Goal: Information Seeking & Learning: Learn about a topic

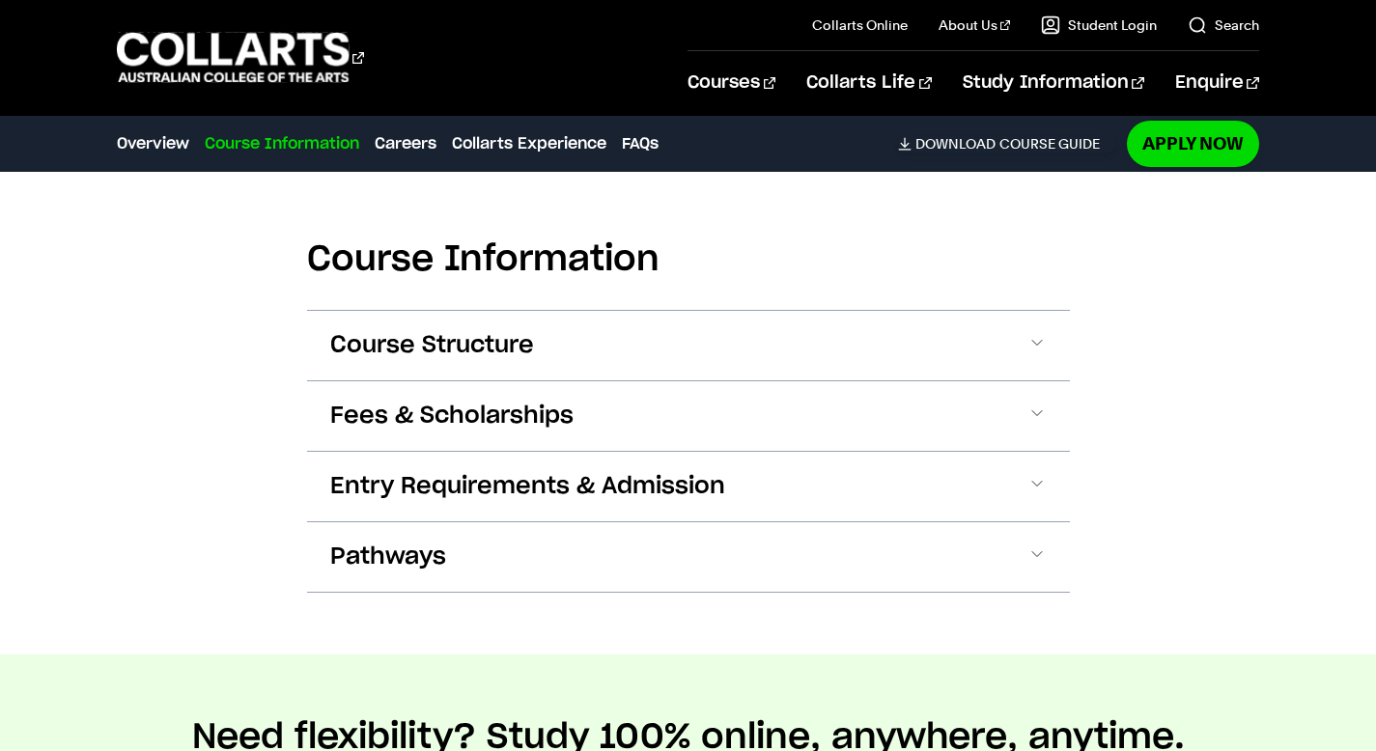
scroll to position [2181, 0]
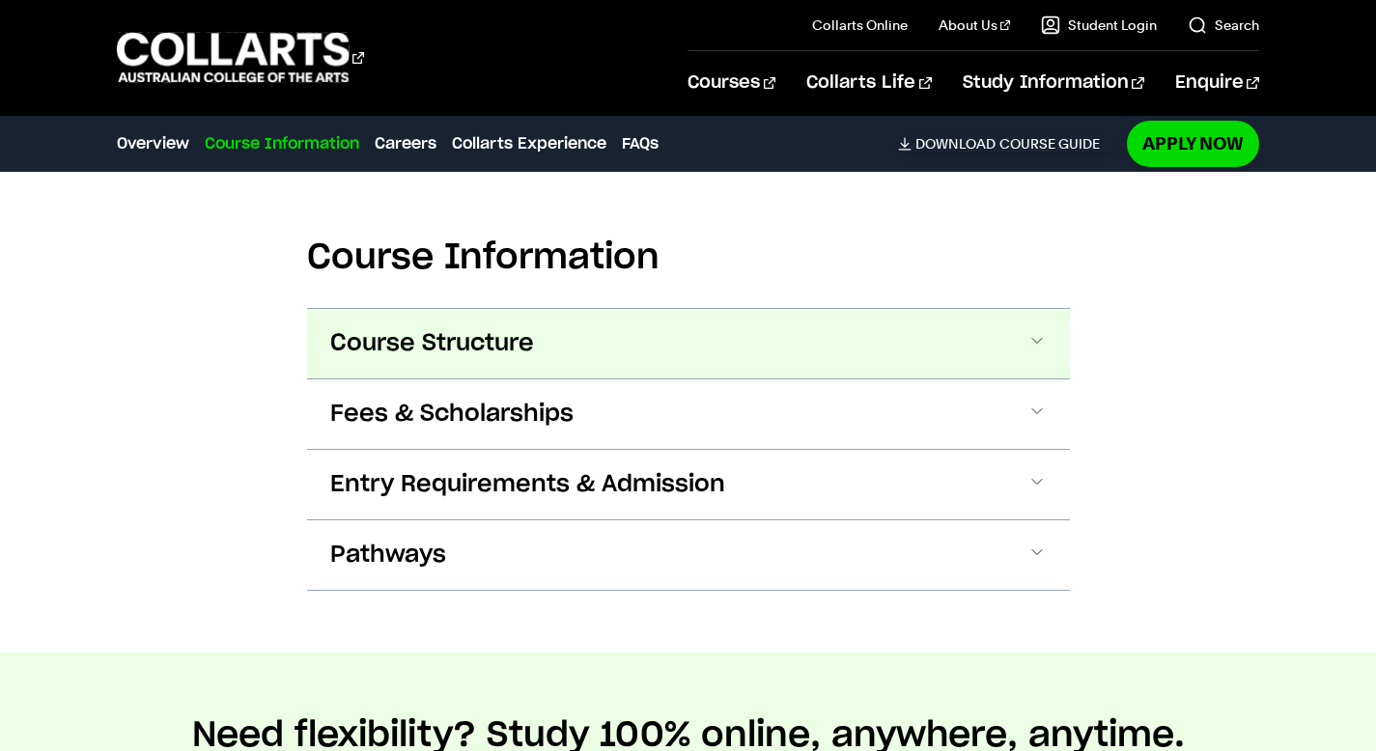
click at [909, 338] on button "Course Structure" at bounding box center [688, 344] width 763 height 70
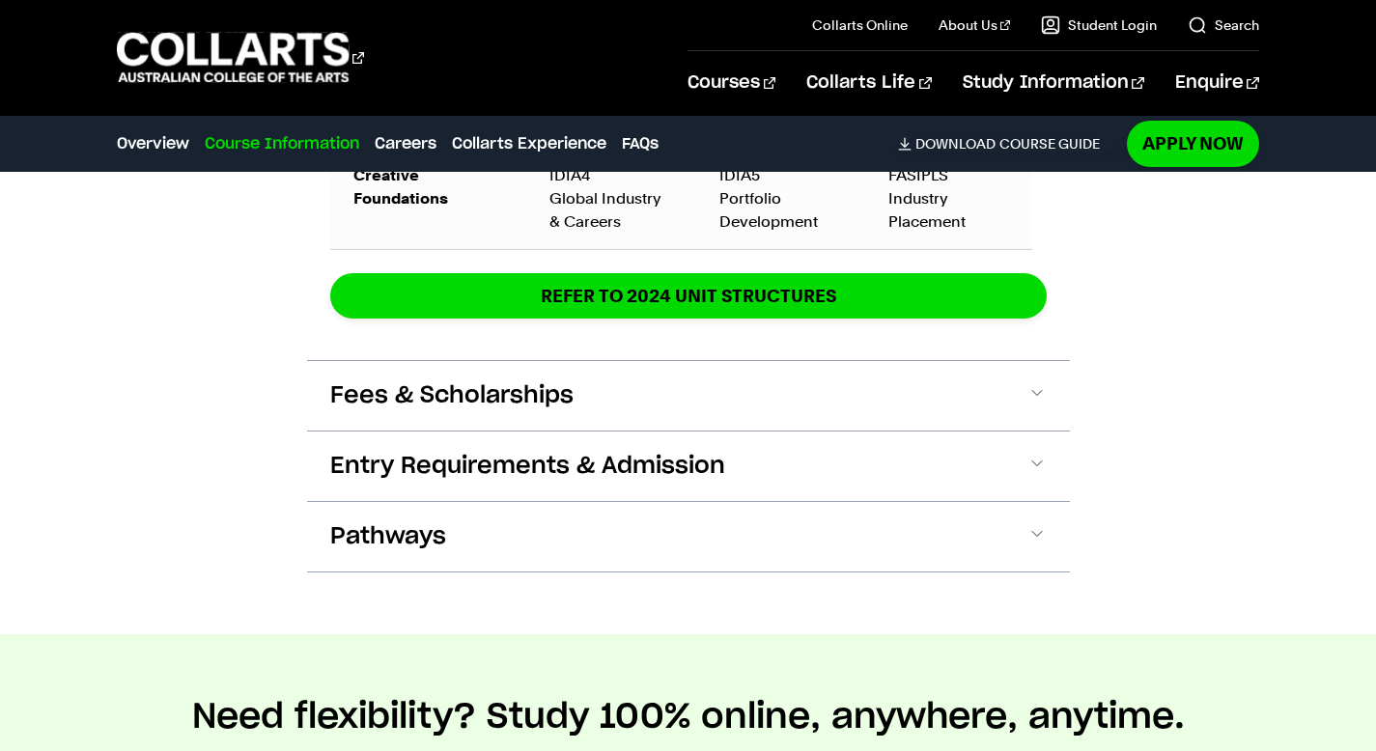
scroll to position [3450, 0]
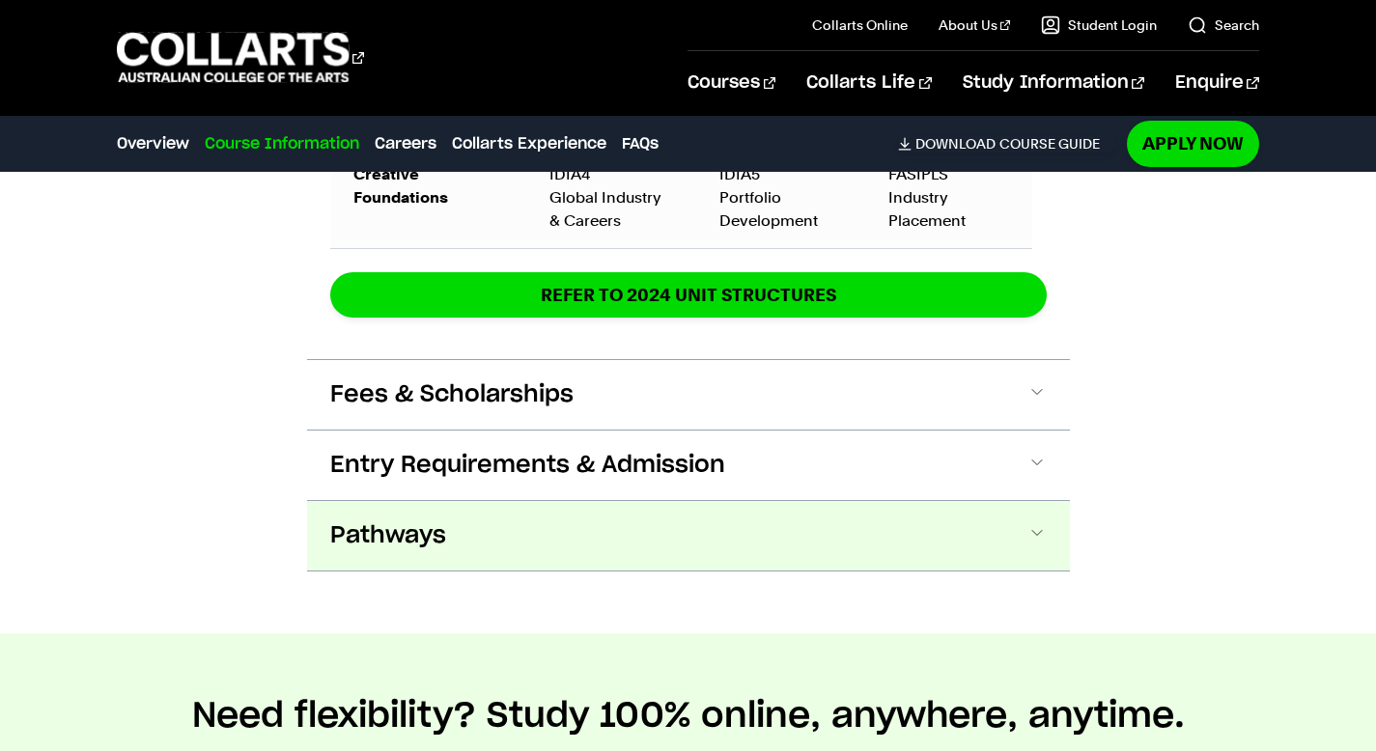
click at [413, 537] on span "Pathways" at bounding box center [388, 536] width 116 height 31
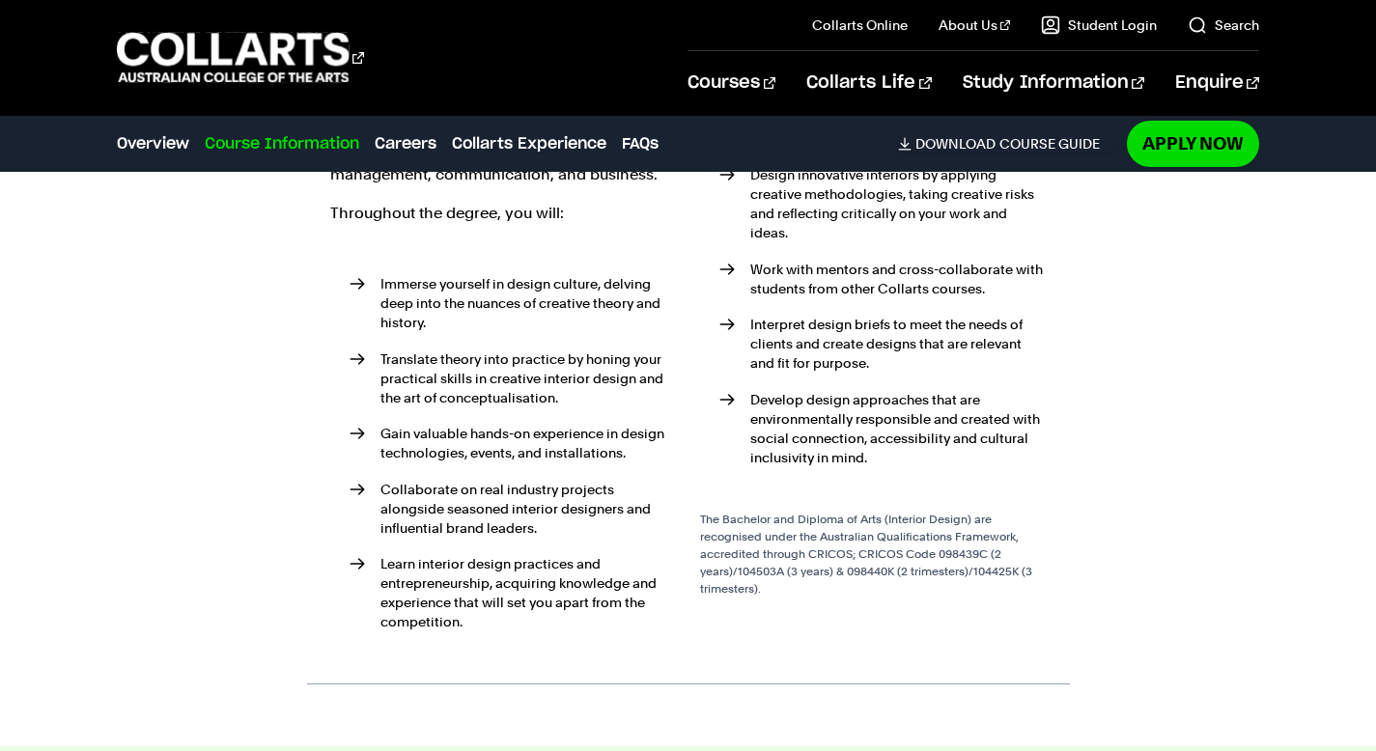
scroll to position [0, 0]
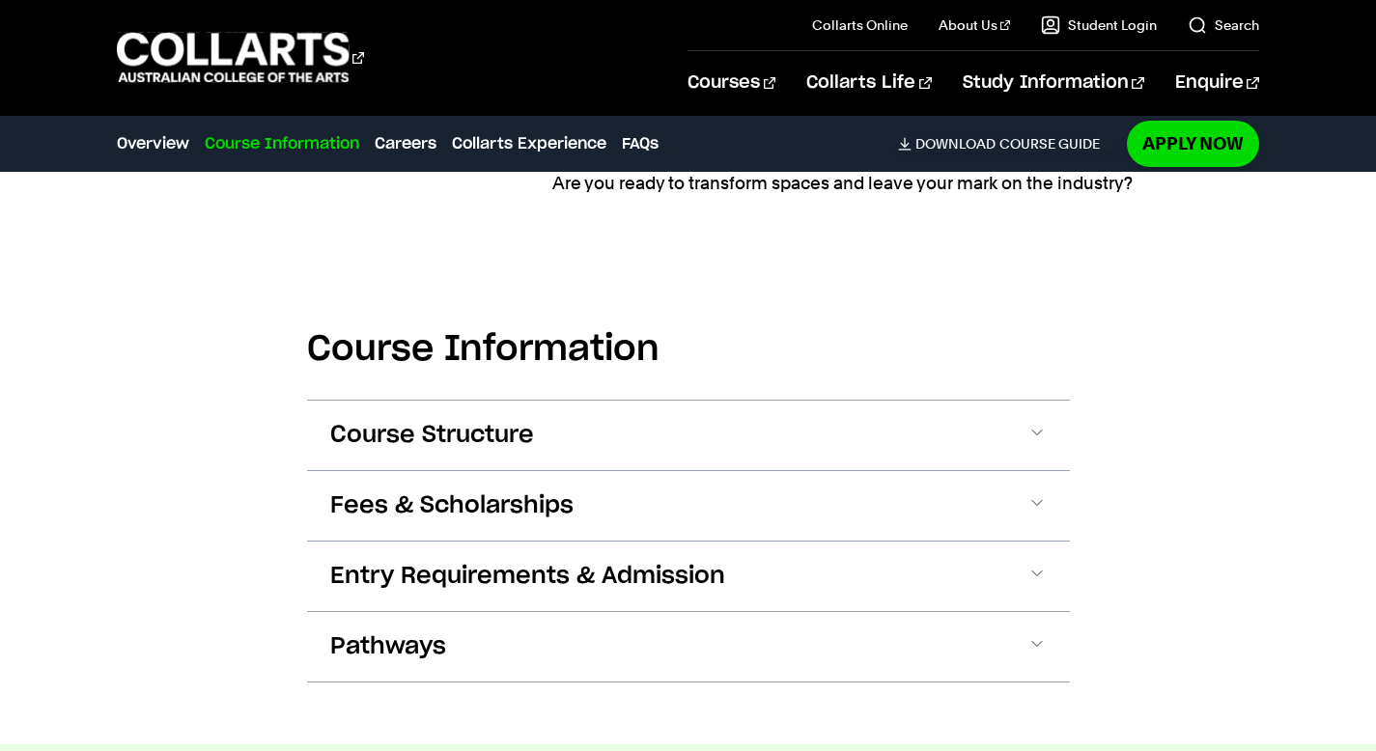
scroll to position [2094, 0]
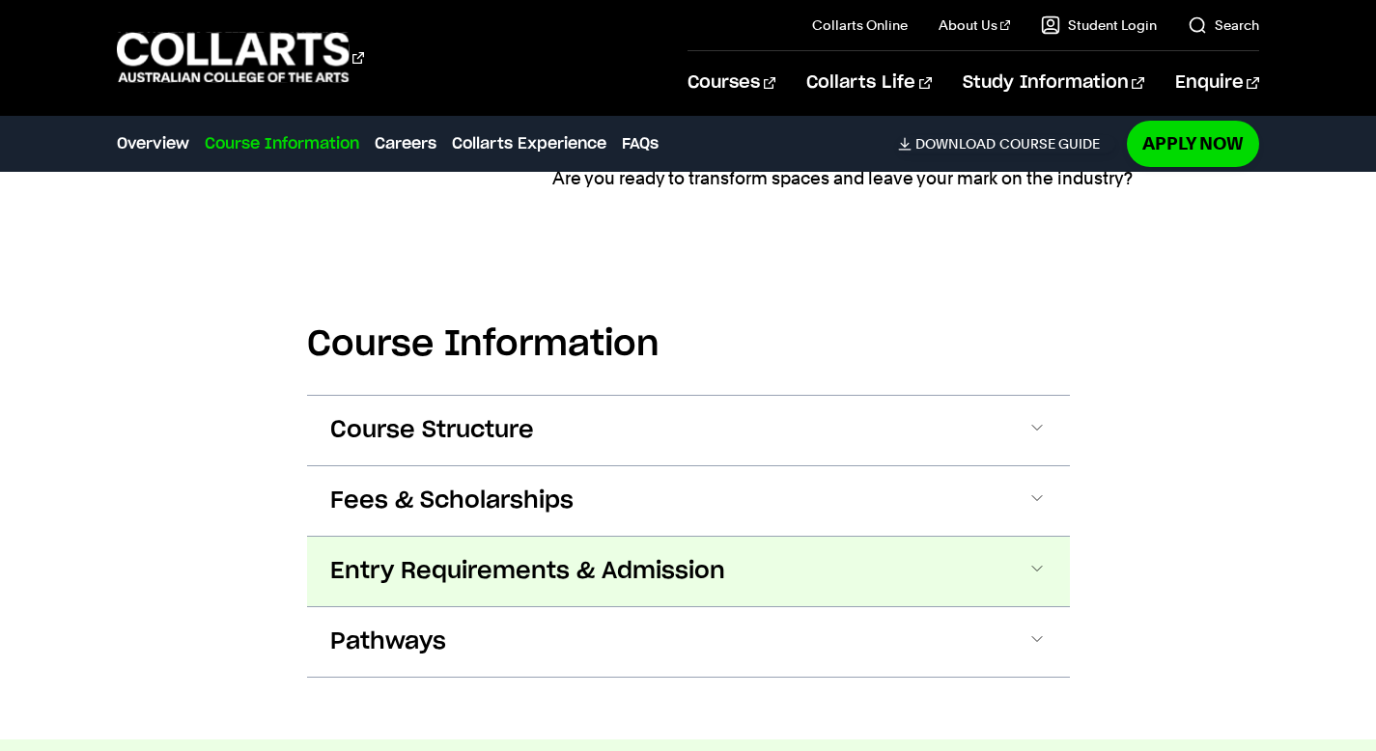
click at [538, 581] on span "Entry Requirements & Admission" at bounding box center [527, 571] width 395 height 31
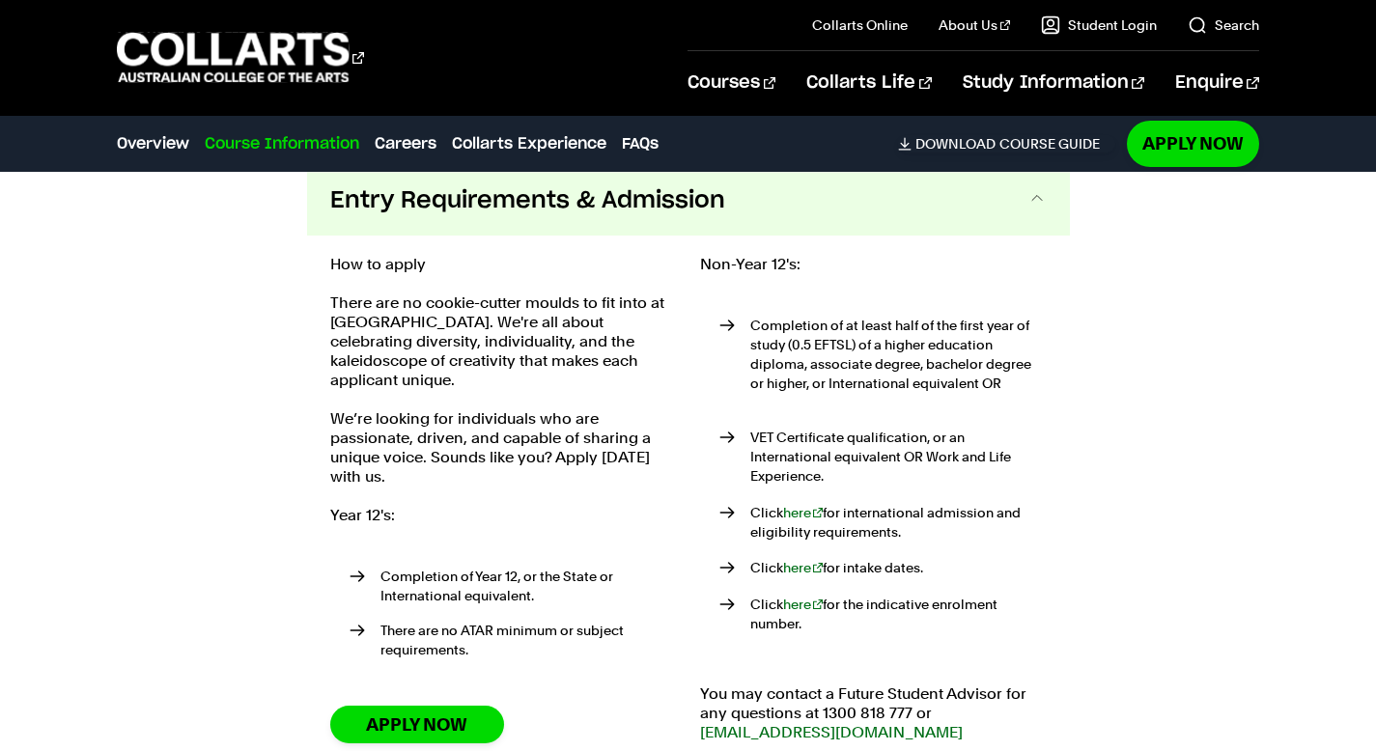
scroll to position [0, 0]
